Goal: Information Seeking & Learning: Learn about a topic

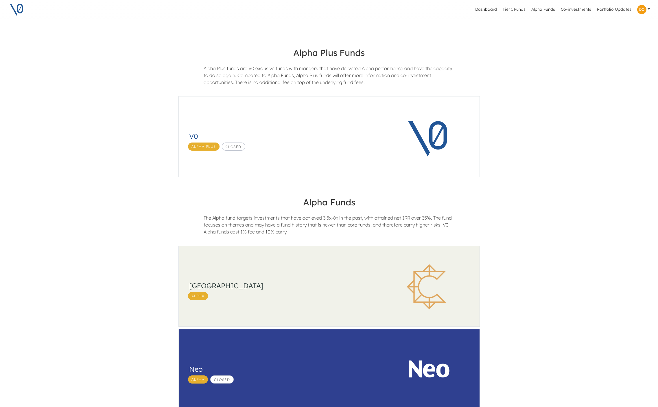
click at [291, 285] on h3 "South Park Commons" at bounding box center [281, 285] width 185 height 8
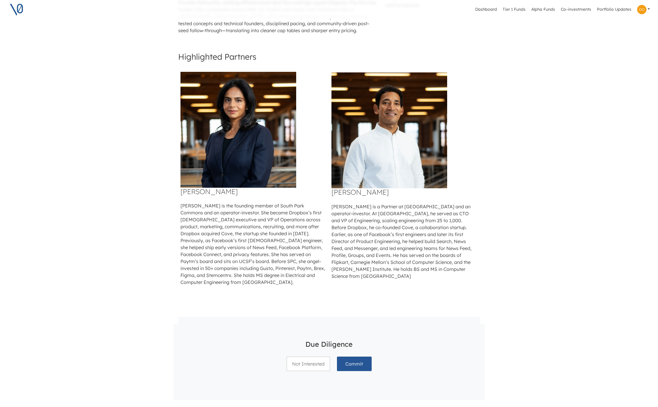
scroll to position [316, 0]
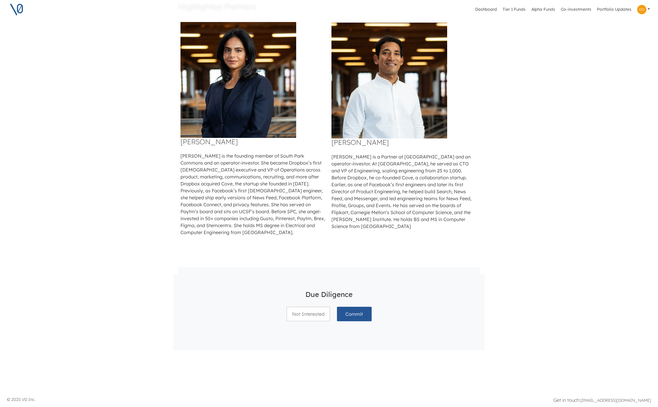
click at [340, 357] on div "Dashboard Tier 1 Funds Alpha Funds Co-investments Portfolio Updates Profile Pri…" at bounding box center [329, 38] width 658 height 709
click at [336, 335] on div "Not Interested Commit" at bounding box center [329, 319] width 92 height 33
click at [335, 343] on div "Due Diligence Not Interested Commit The data room is closed" at bounding box center [329, 312] width 311 height 76
click at [647, 10] on link at bounding box center [643, 10] width 17 height 14
click at [540, 10] on link "Alpha Funds" at bounding box center [543, 9] width 28 height 11
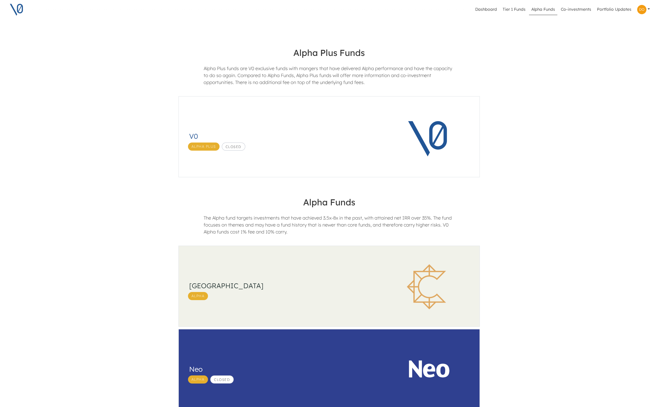
click at [297, 276] on div "South Park Commons Alpha" at bounding box center [282, 286] width 187 height 27
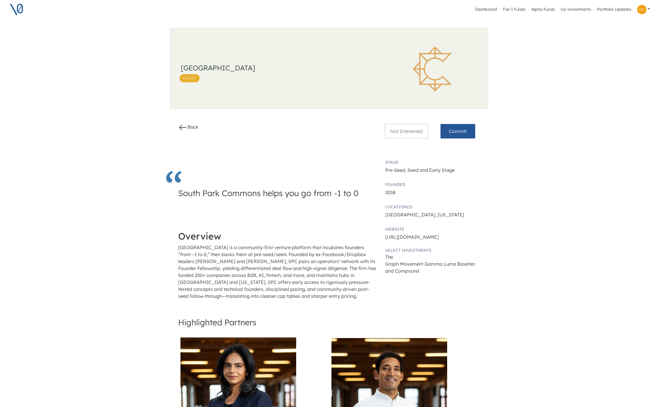
scroll to position [316, 0]
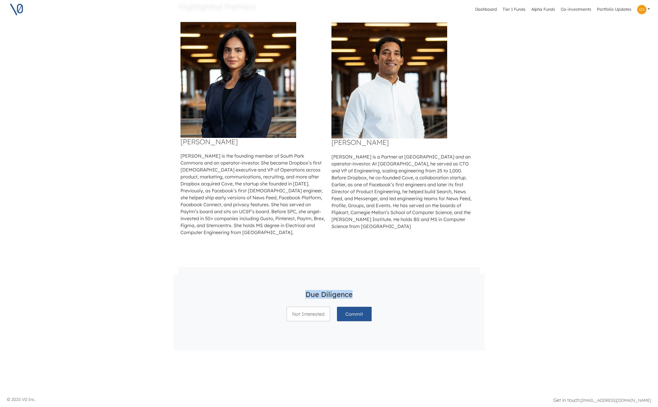
drag, startPoint x: 310, startPoint y: 293, endPoint x: 390, endPoint y: 319, distance: 84.0
click at [393, 319] on div "Due Diligence Not Interested Commit The data room is closed" at bounding box center [329, 312] width 311 height 76
click at [120, 310] on div "Dashboard Tier 1 Funds Alpha Funds Co-investments Portfolio Updates Profile Pri…" at bounding box center [329, 38] width 658 height 709
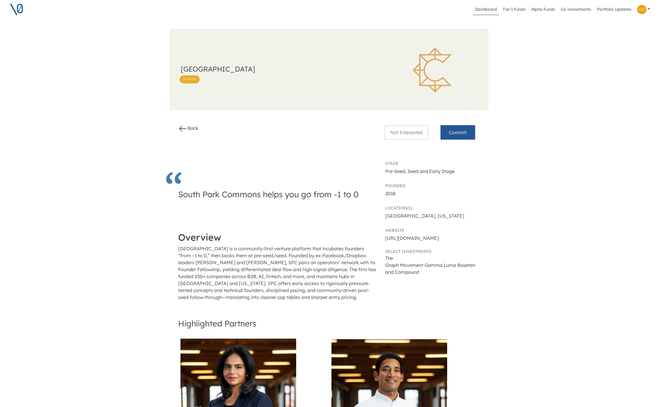
click at [489, 10] on link "Dashboard" at bounding box center [486, 9] width 26 height 11
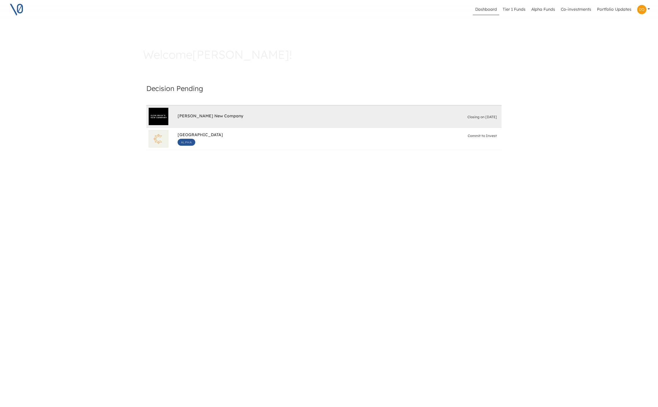
click at [222, 110] on div "Elon Musk's New Company Closing on Nov 15, 2025" at bounding box center [338, 116] width 326 height 22
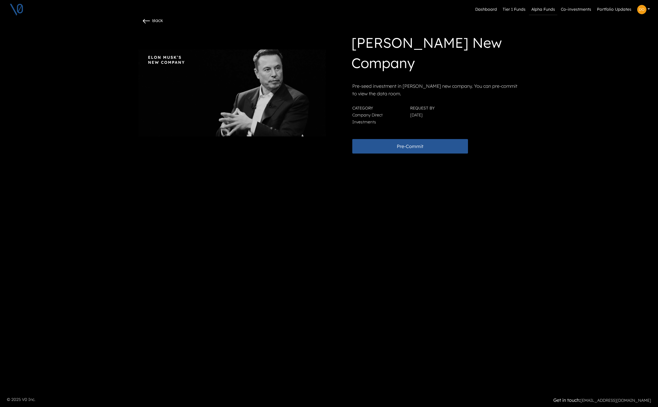
click at [542, 10] on link "Alpha Funds" at bounding box center [543, 9] width 28 height 11
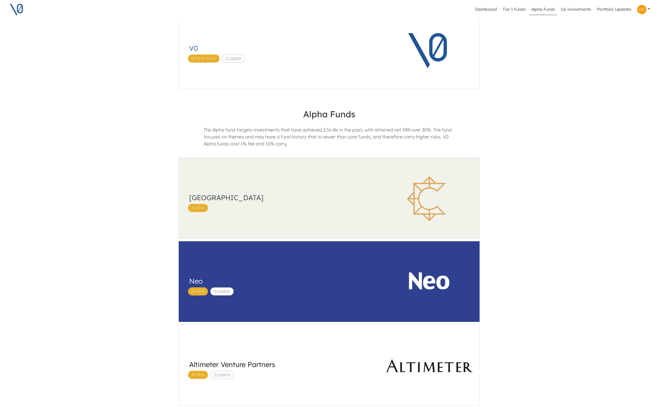
click at [305, 215] on div "South Park Commons Alpha" at bounding box center [279, 199] width 201 height 82
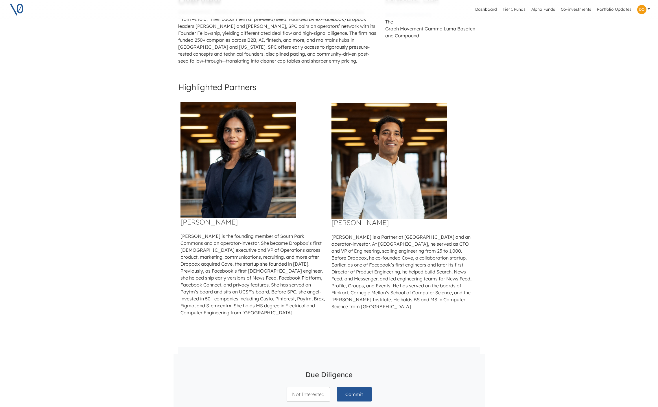
scroll to position [316, 0]
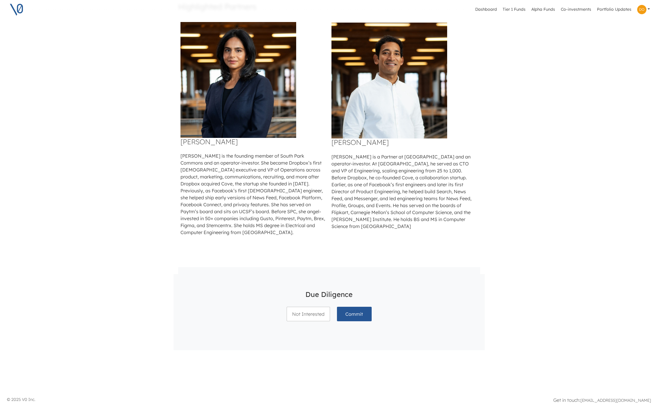
click at [192, 360] on div "Dashboard Tier 1 Funds Alpha Funds Co-investments Portfolio Updates Profile Pri…" at bounding box center [329, 38] width 658 height 709
drag, startPoint x: 185, startPoint y: 346, endPoint x: 222, endPoint y: 383, distance: 51.4
click at [214, 384] on div "Dashboard Tier 1 Funds Alpha Funds Co-investments Portfolio Updates Profile Pri…" at bounding box center [329, 38] width 658 height 709
drag, startPoint x: 164, startPoint y: 261, endPoint x: 336, endPoint y: 387, distance: 213.2
click at [336, 387] on div "Dashboard Tier 1 Funds Alpha Funds Co-investments Portfolio Updates Profile Pri…" at bounding box center [329, 38] width 658 height 709
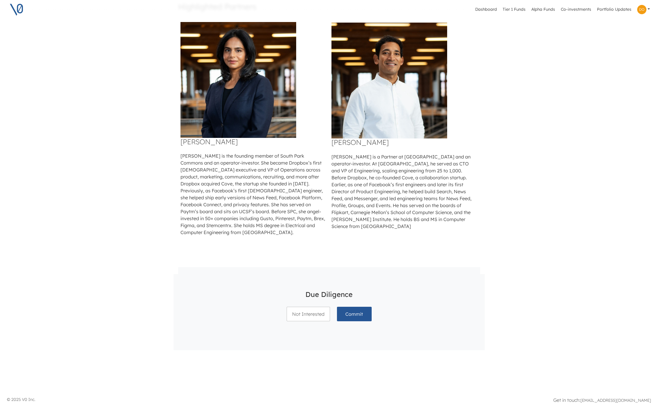
drag, startPoint x: 113, startPoint y: 293, endPoint x: 117, endPoint y: 295, distance: 4.7
click at [115, 294] on div "Dashboard Tier 1 Funds Alpha Funds Co-investments Portfolio Updates Profile Pri…" at bounding box center [329, 38] width 658 height 709
click at [543, 11] on link "Alpha Funds" at bounding box center [543, 9] width 28 height 11
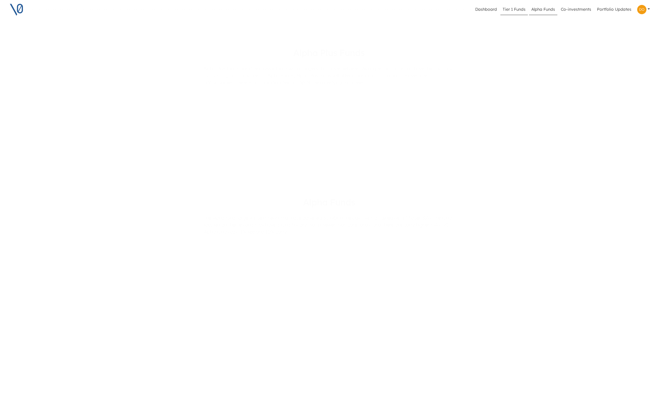
click at [514, 10] on link "Tier 1 Funds" at bounding box center [514, 9] width 27 height 11
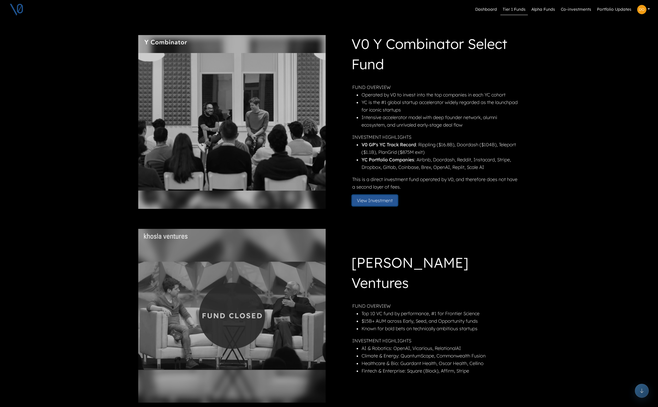
click at [372, 199] on button "View Investment" at bounding box center [374, 200] width 45 height 10
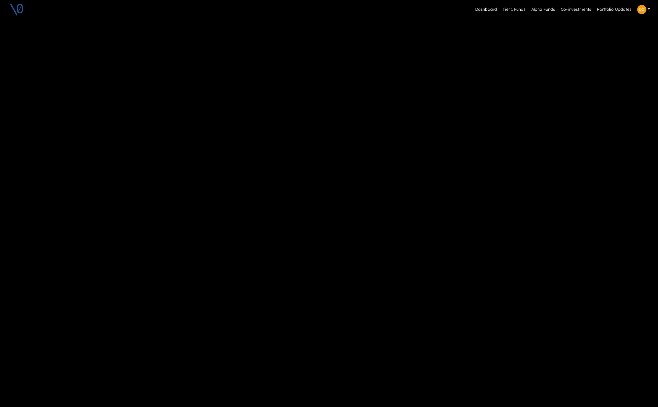
scroll to position [280, 0]
